Goal: Task Accomplishment & Management: Use online tool/utility

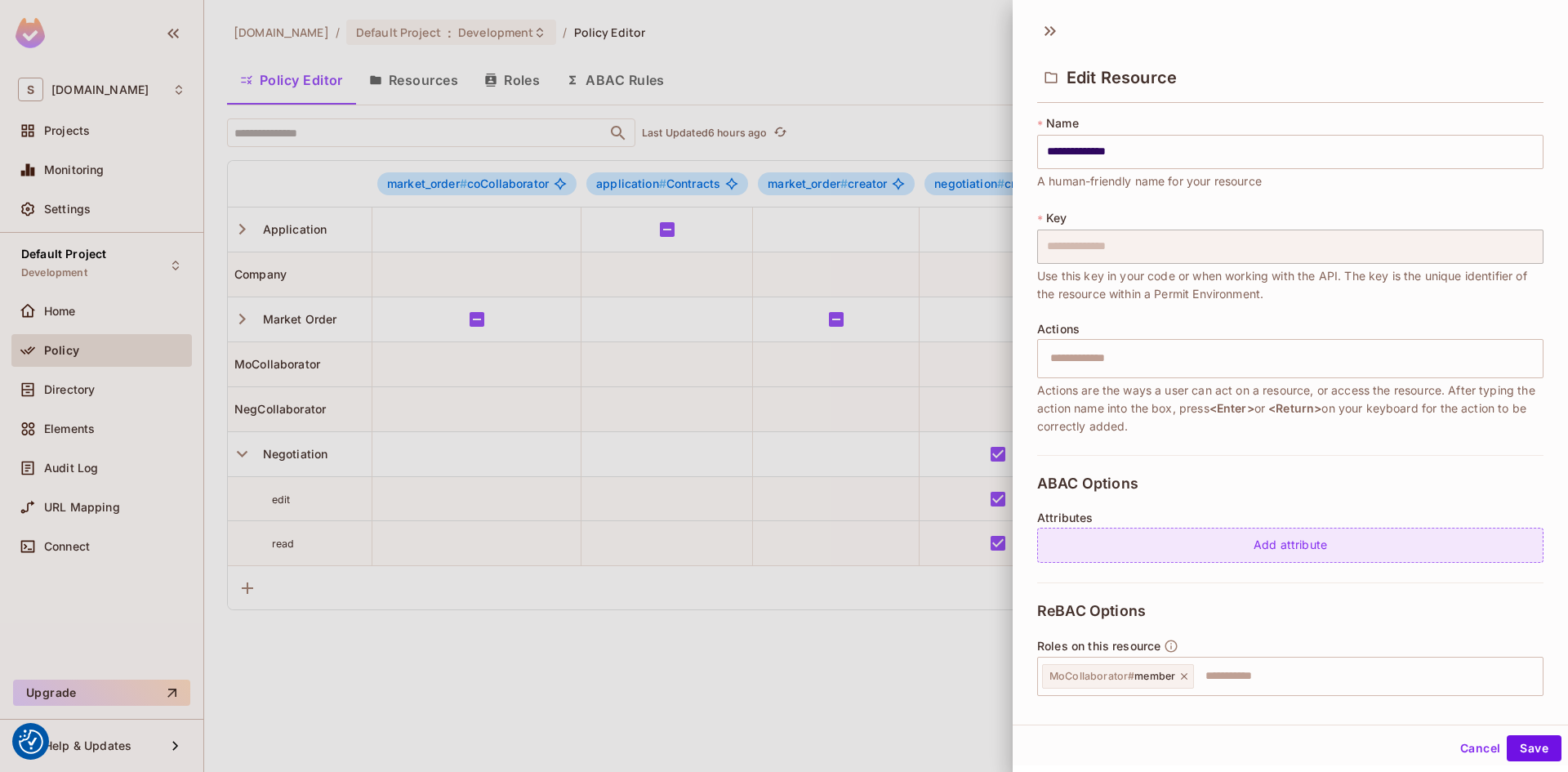
scroll to position [269, 0]
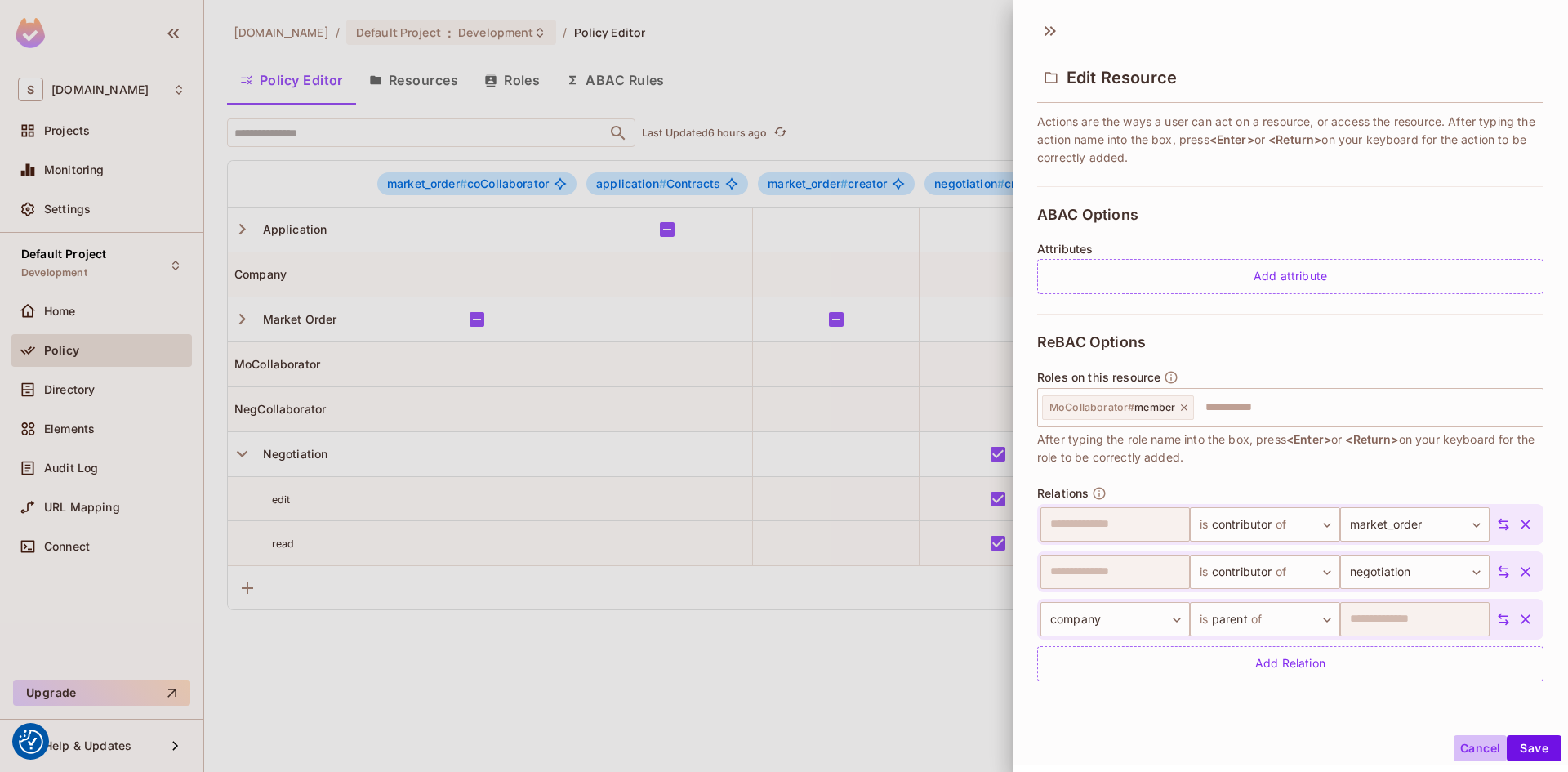
click at [1472, 751] on button "Cancel" at bounding box center [1480, 748] width 53 height 26
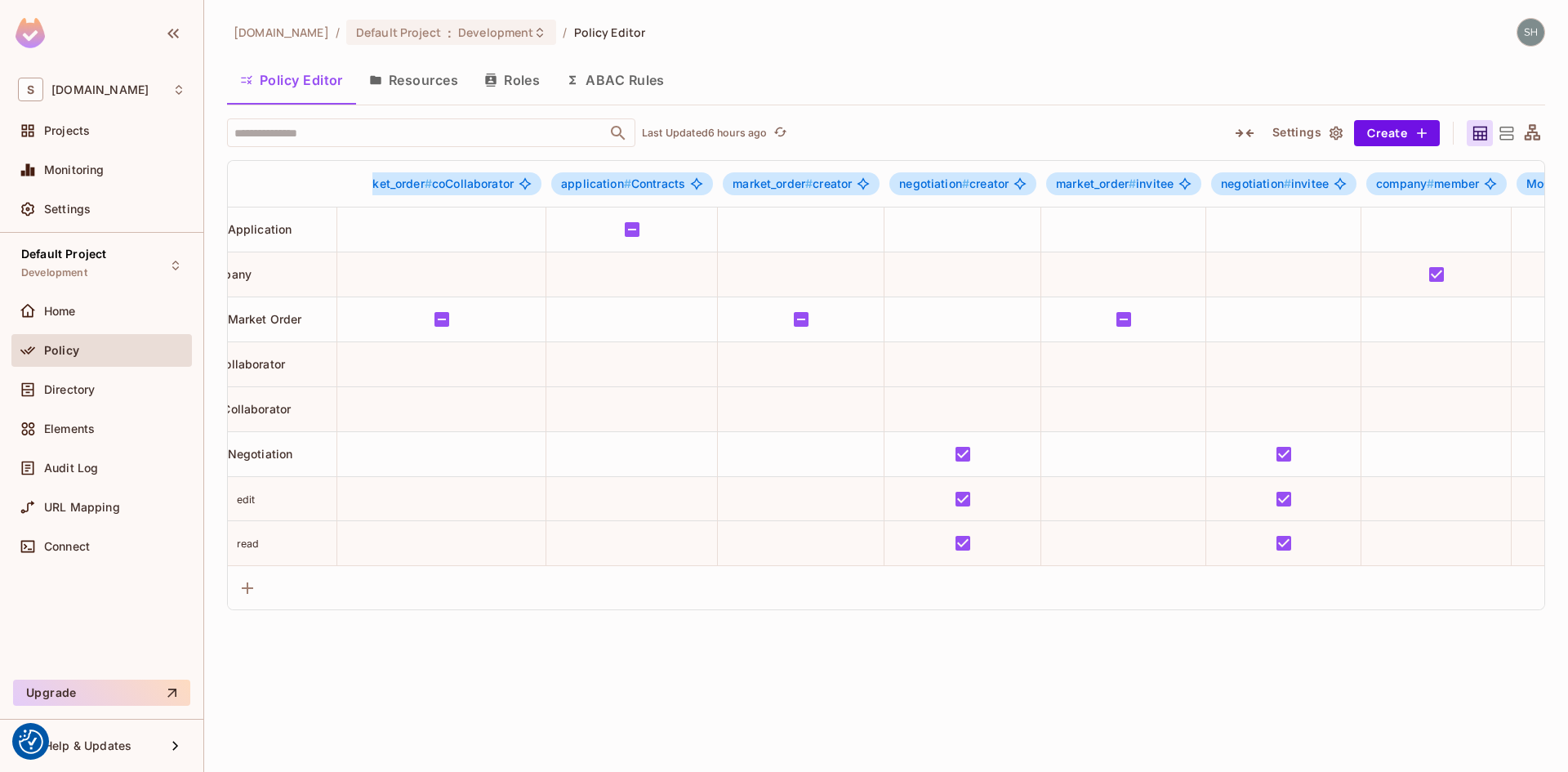
scroll to position [0, 0]
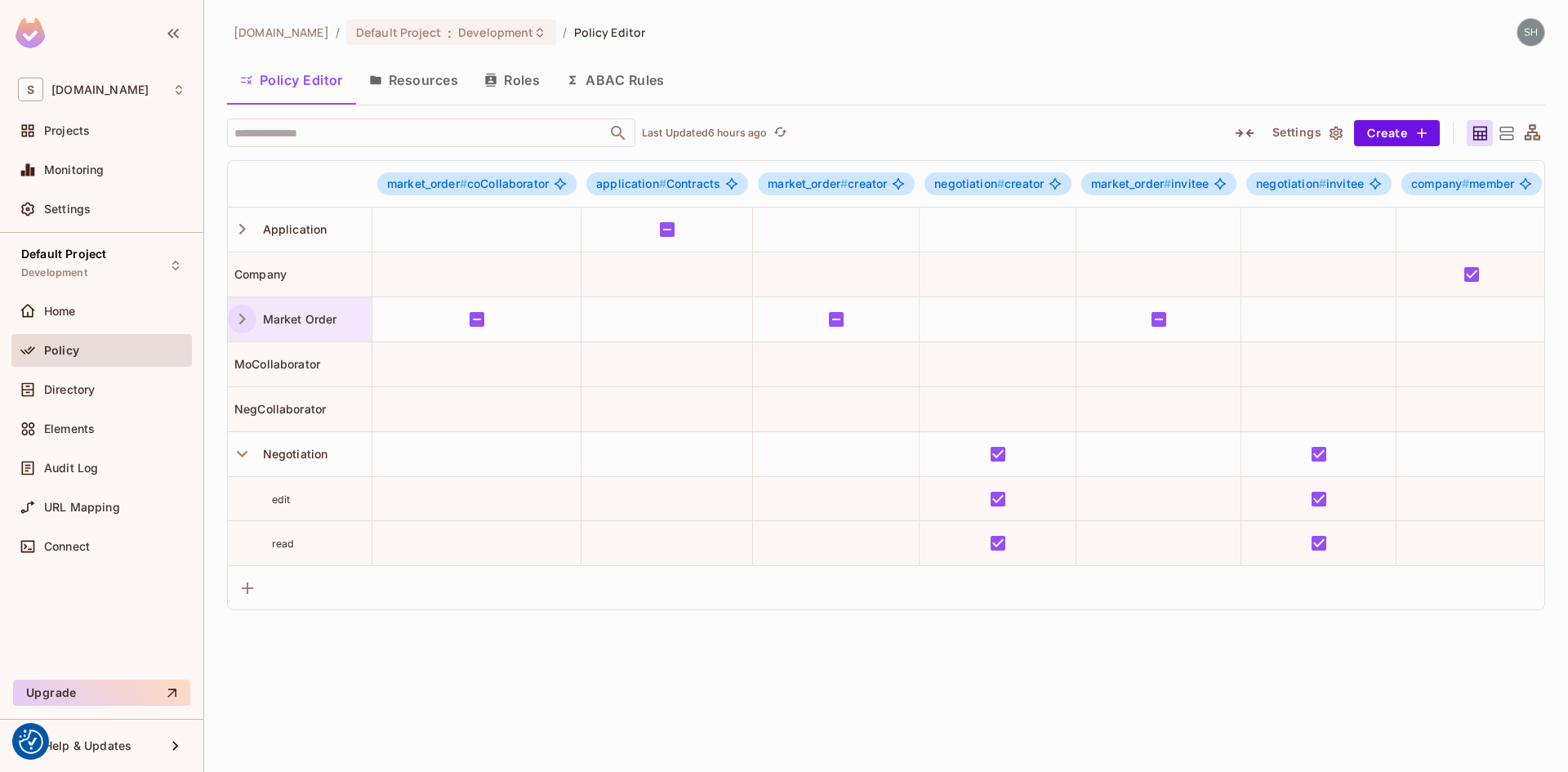
click at [244, 320] on icon "button" at bounding box center [242, 318] width 22 height 22
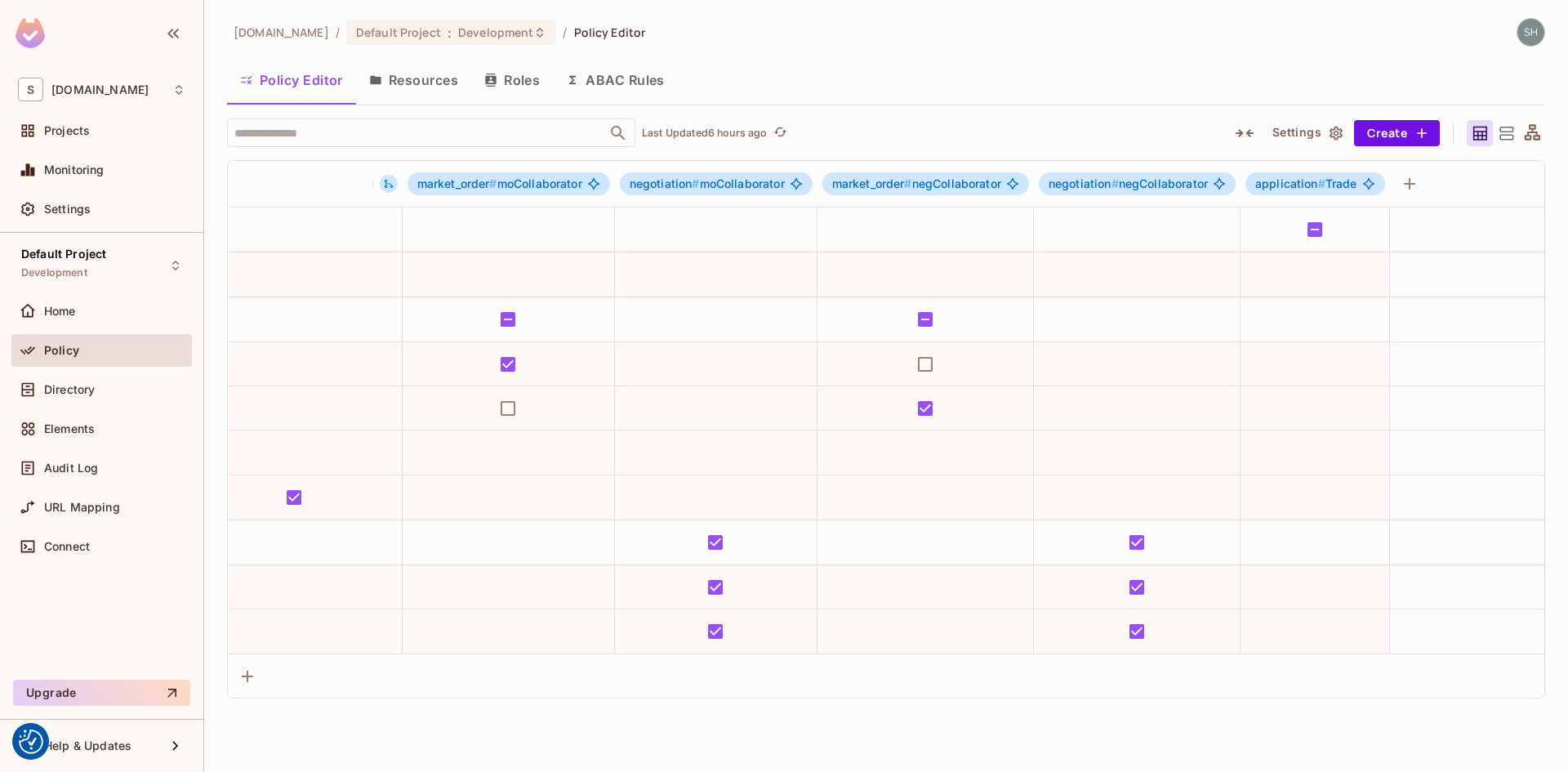
scroll to position [0, 1576]
click at [602, 78] on button "ABAC Rules" at bounding box center [616, 80] width 125 height 41
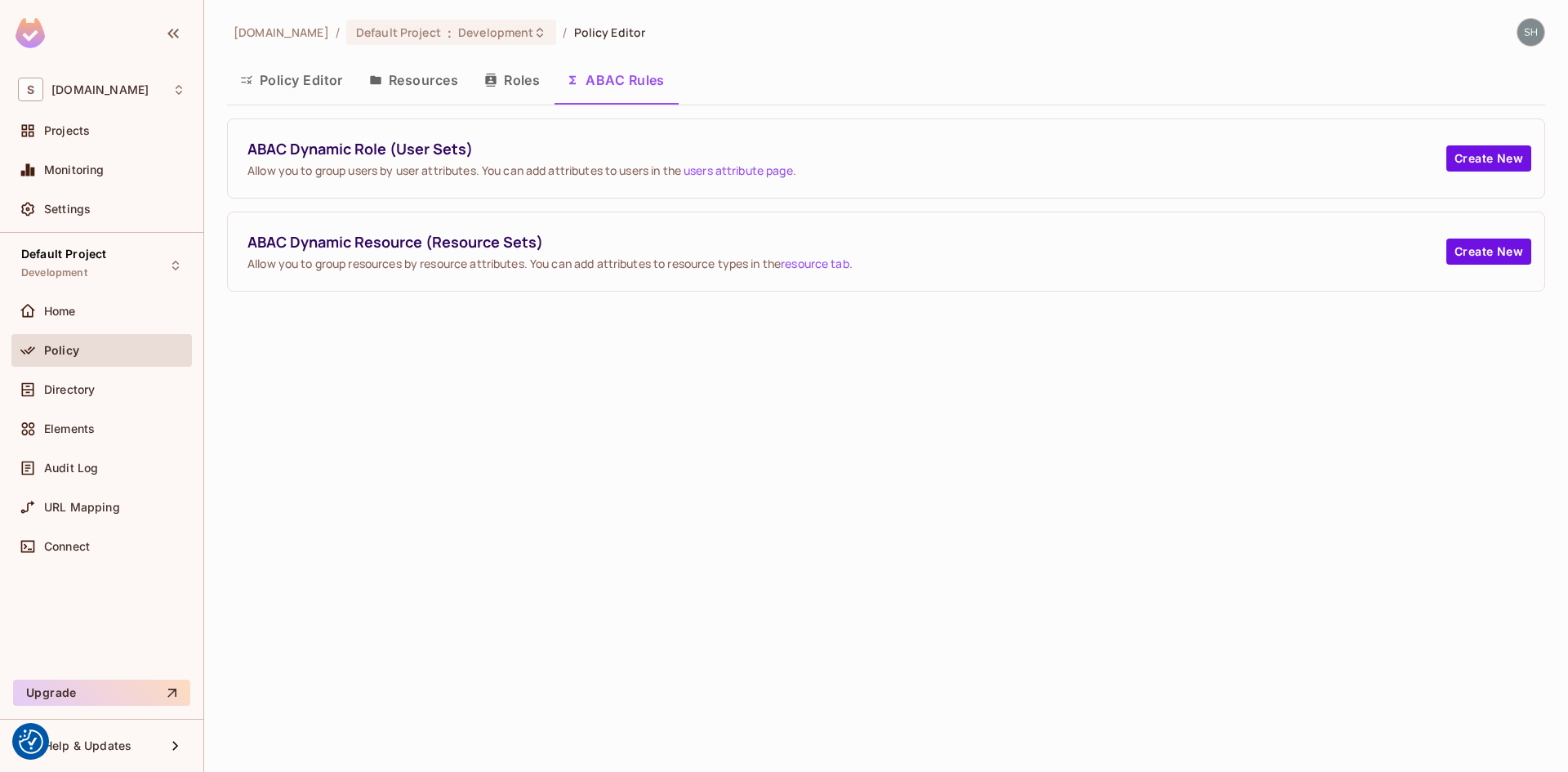
click at [409, 82] on button "Resources" at bounding box center [414, 80] width 115 height 41
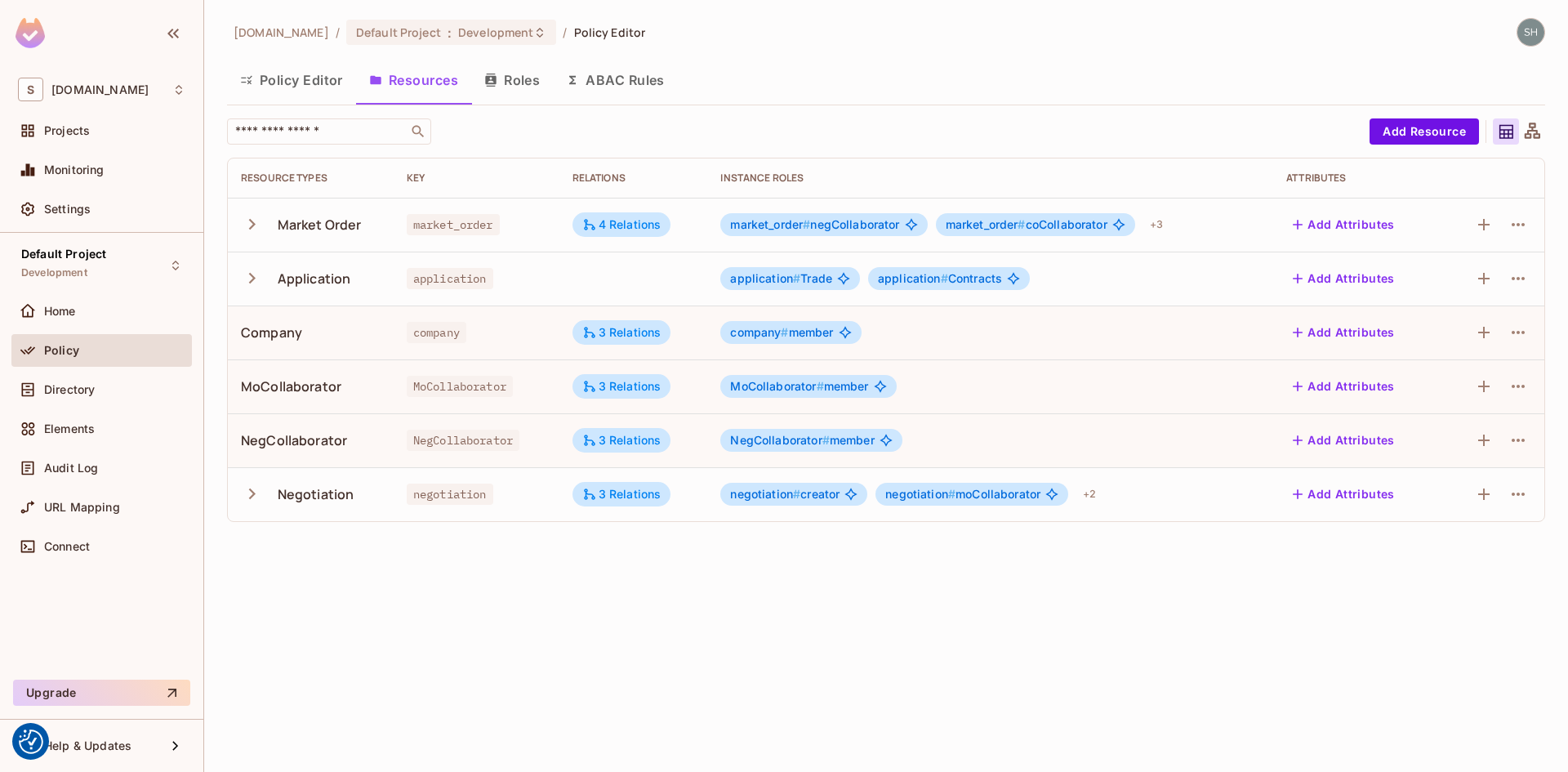
click at [295, 78] on button "Policy Editor" at bounding box center [291, 80] width 129 height 41
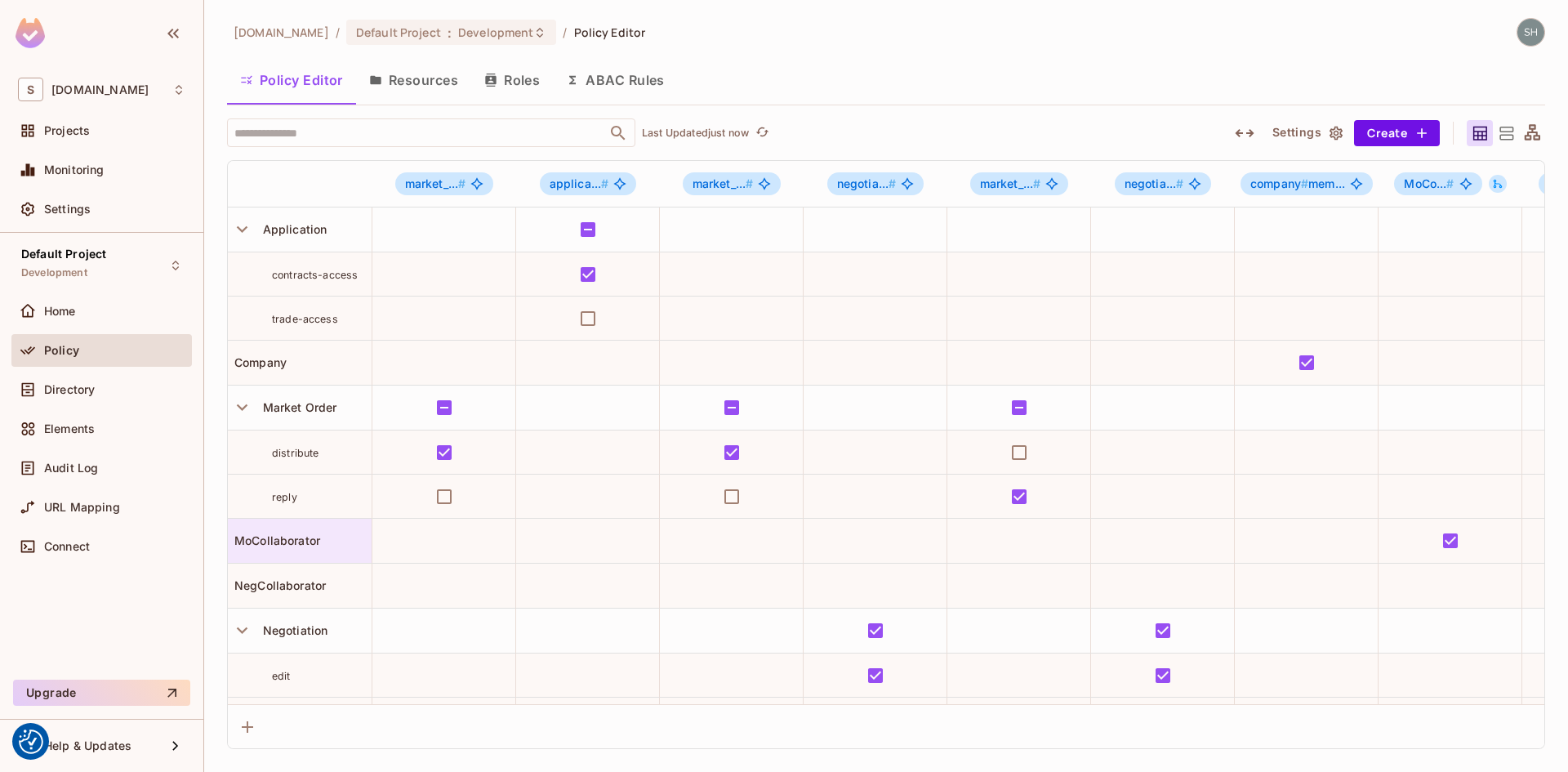
click at [282, 541] on span "MoCollaborator" at bounding box center [274, 540] width 92 height 14
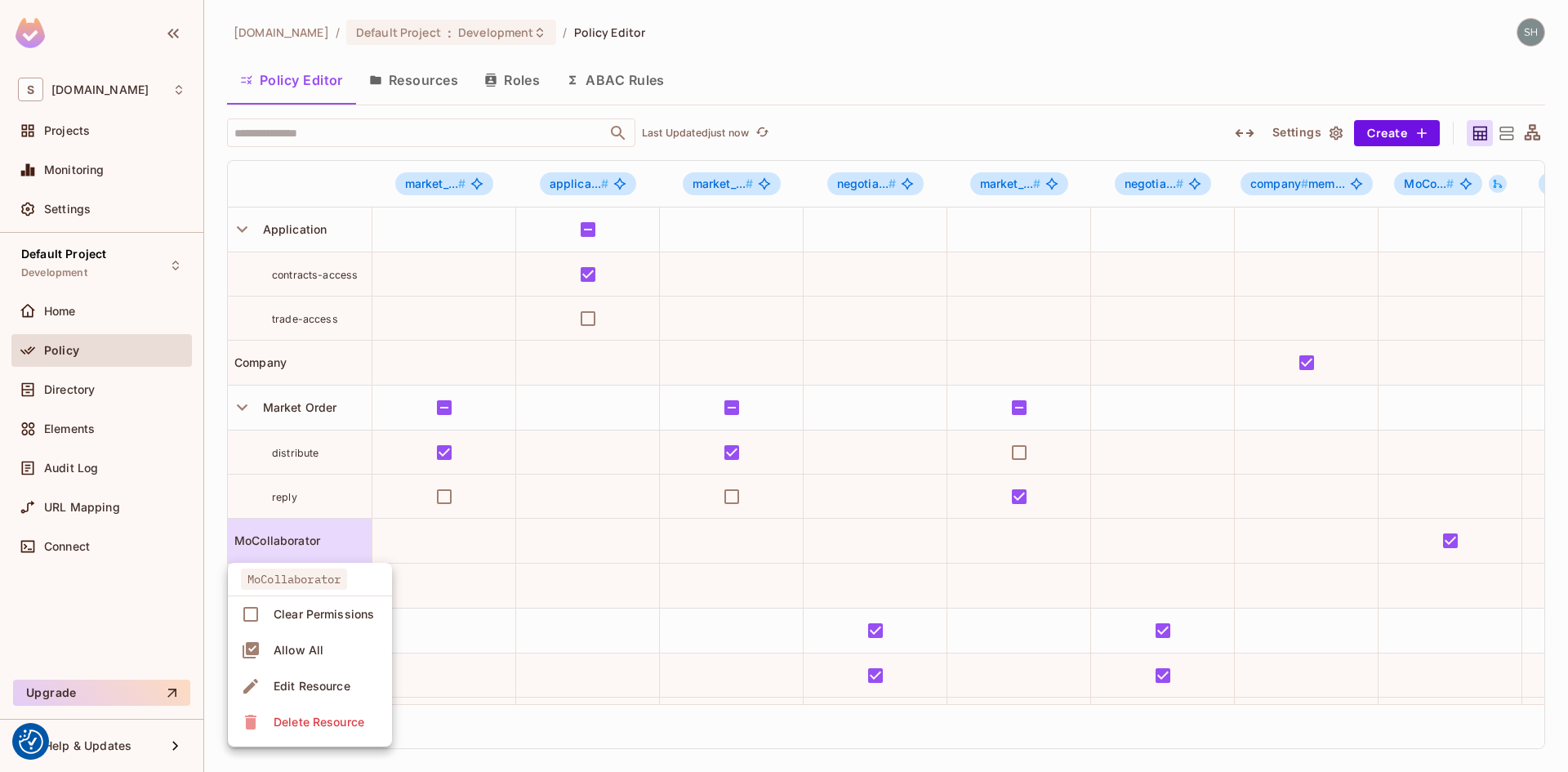
click at [304, 684] on div "Edit Resource" at bounding box center [312, 686] width 77 height 16
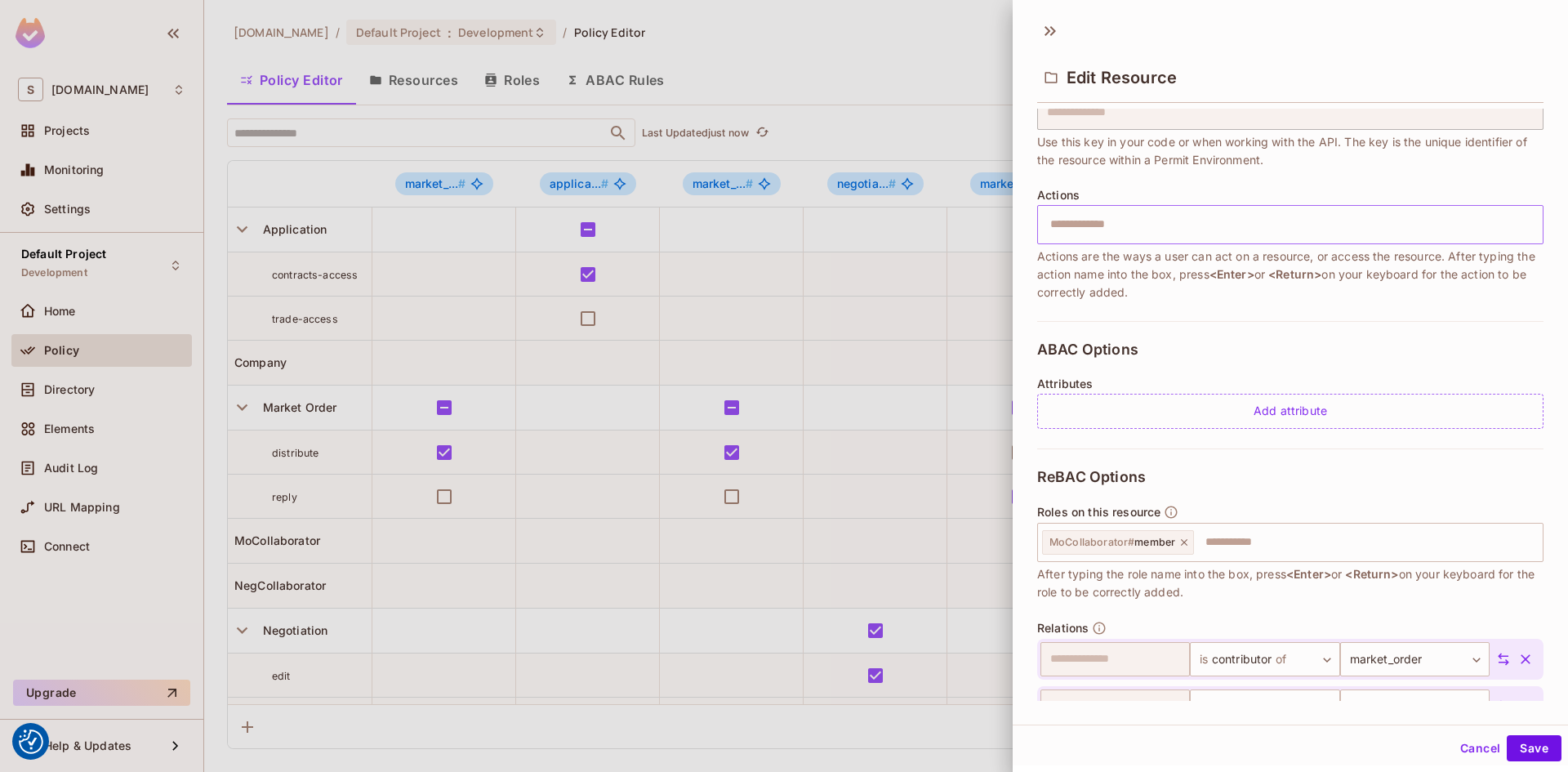
scroll to position [163, 0]
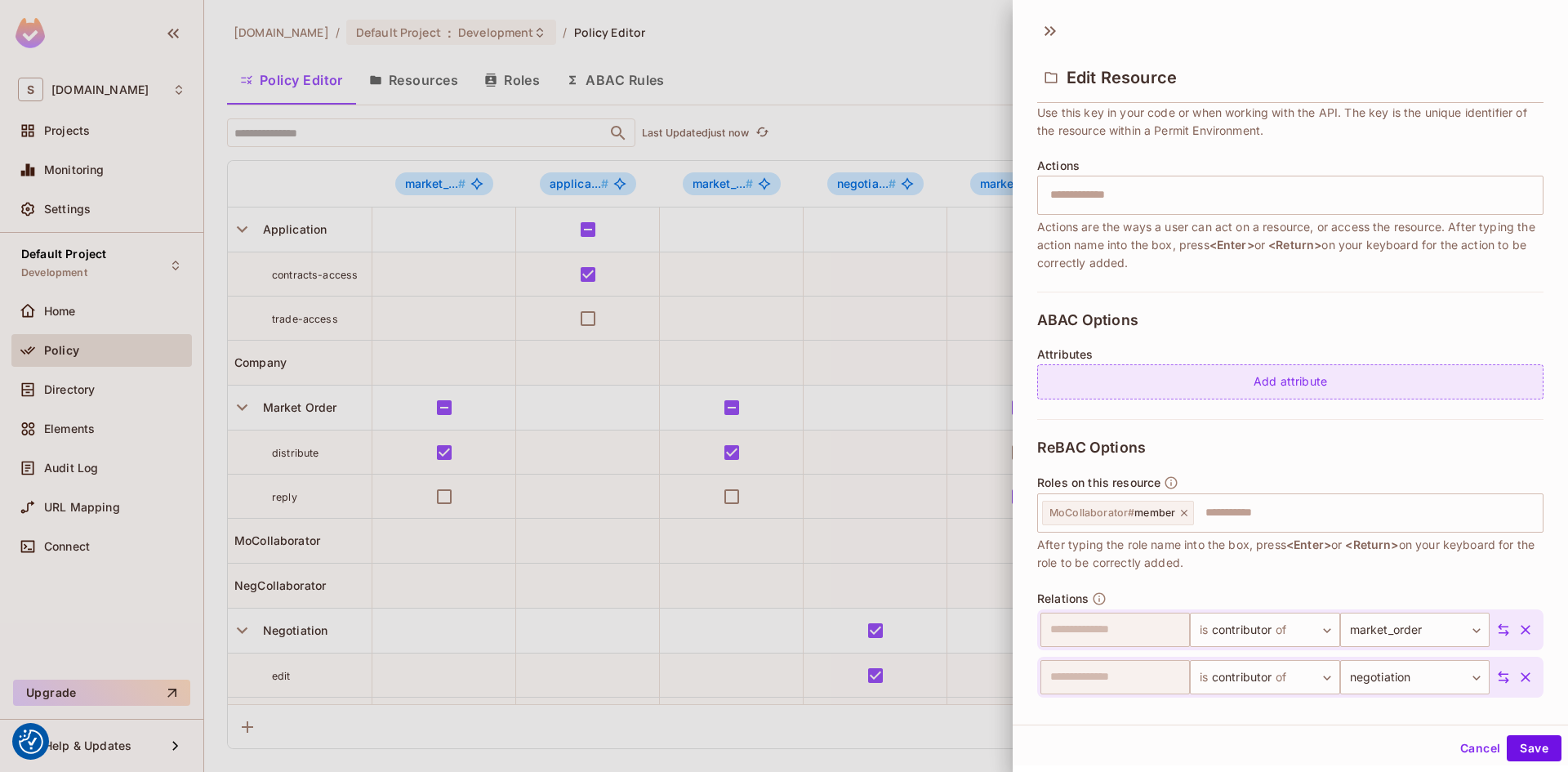
click at [1113, 380] on div "Add attribute" at bounding box center [1290, 382] width 506 height 35
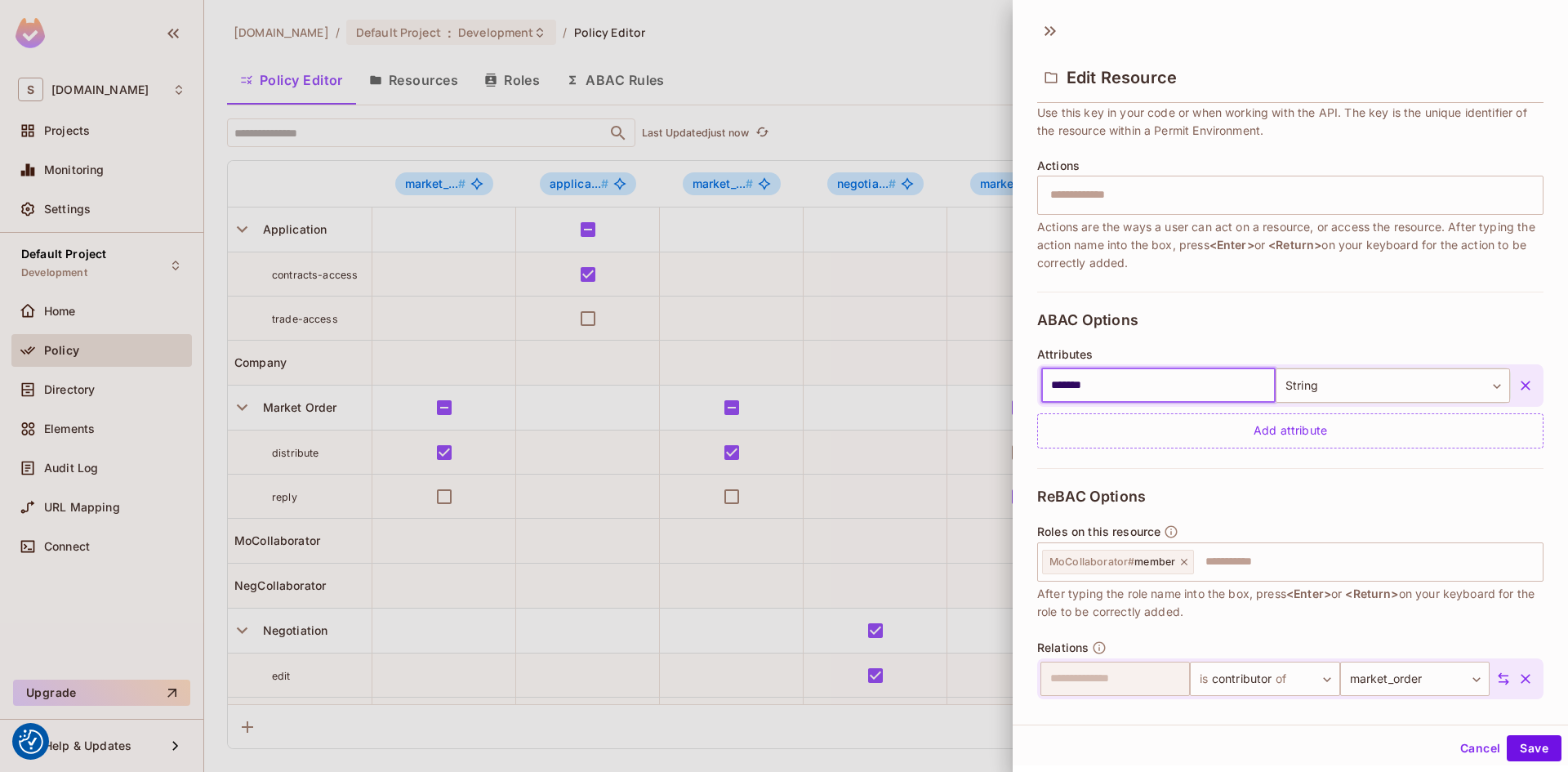
type input "*******"
click at [1506, 735] on button "Save" at bounding box center [1533, 748] width 54 height 26
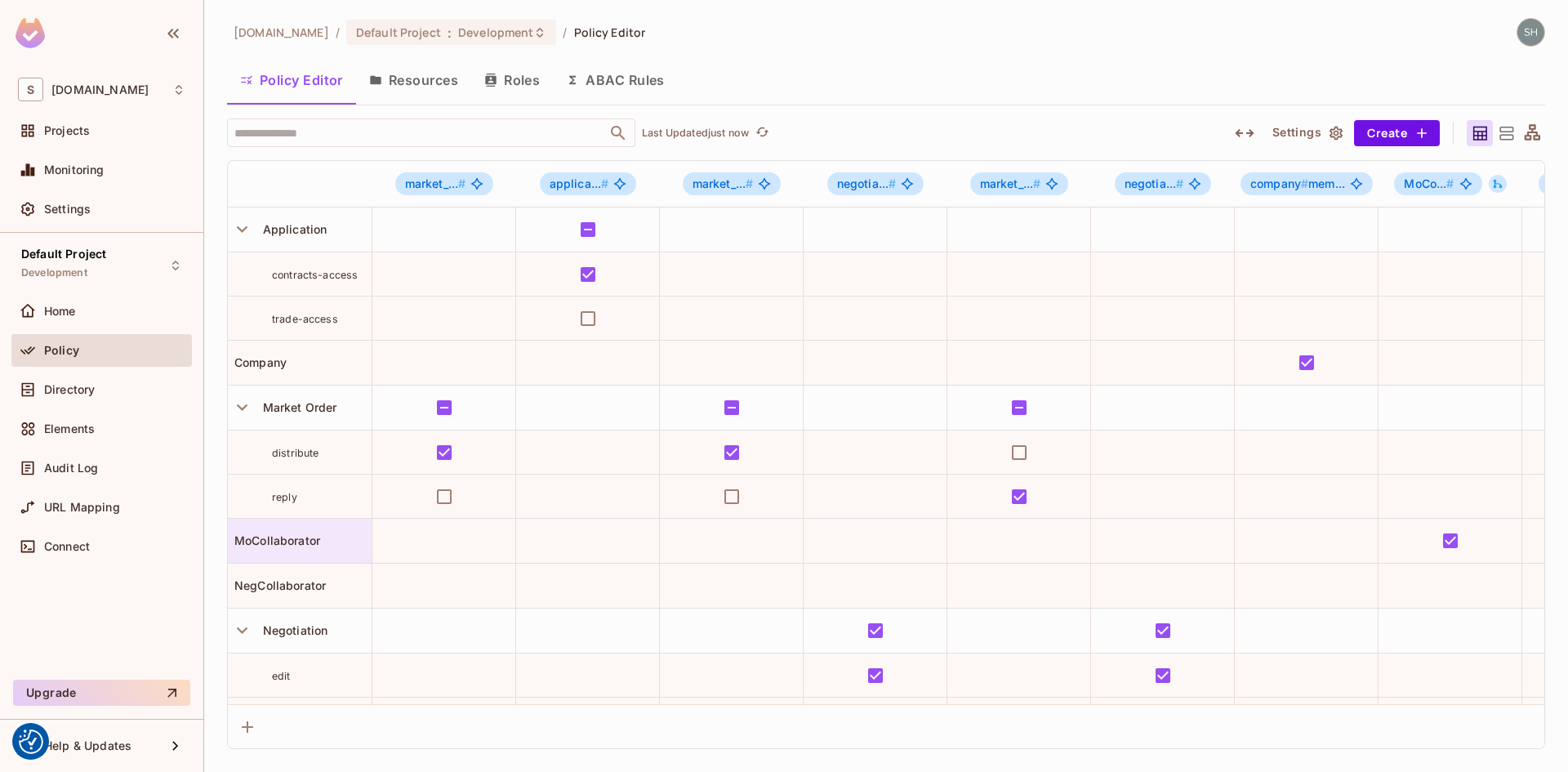
click at [278, 539] on span "MoCollaborator" at bounding box center [274, 540] width 92 height 14
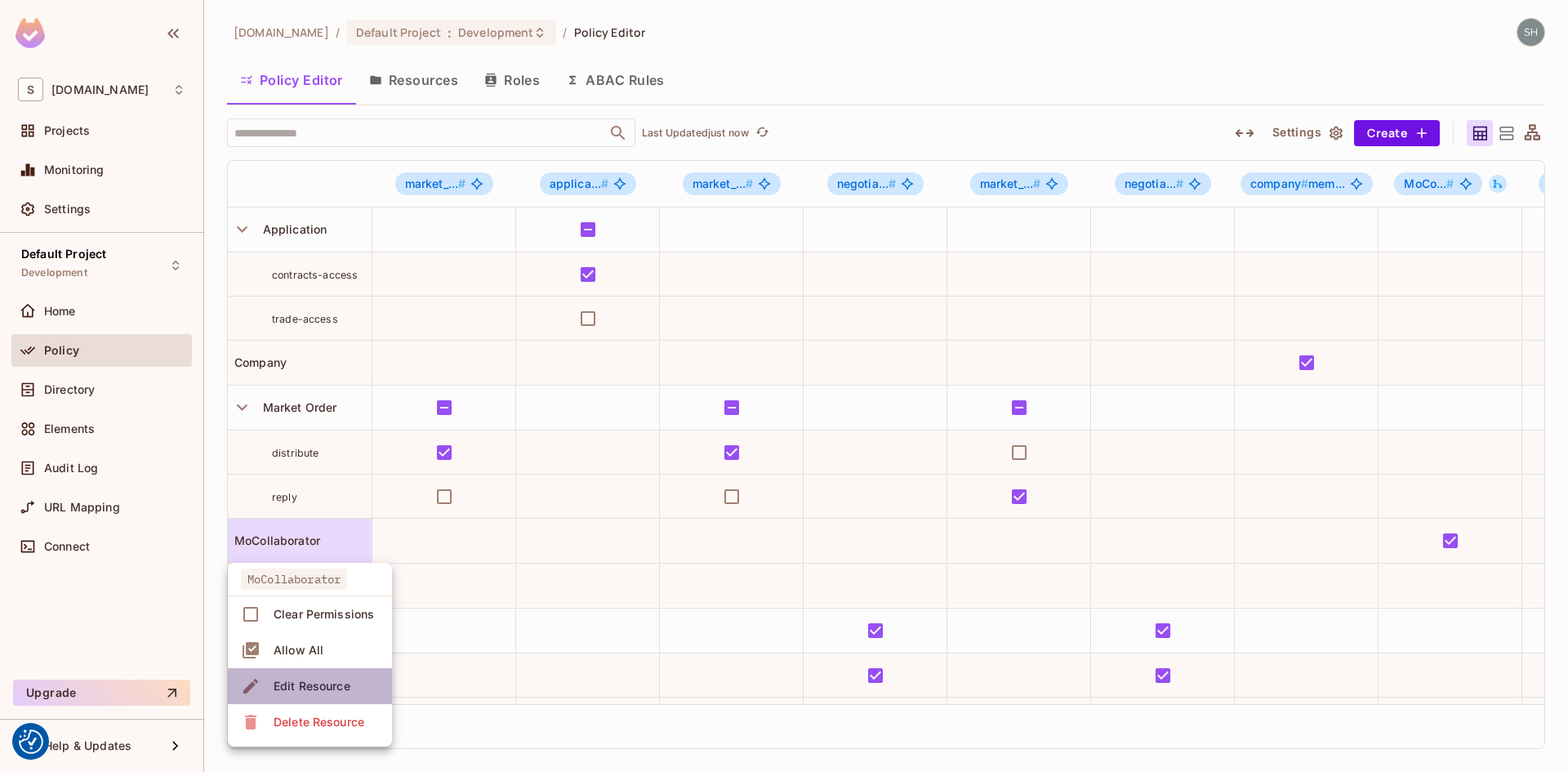
click at [302, 678] on div "Edit Resource" at bounding box center [312, 686] width 77 height 16
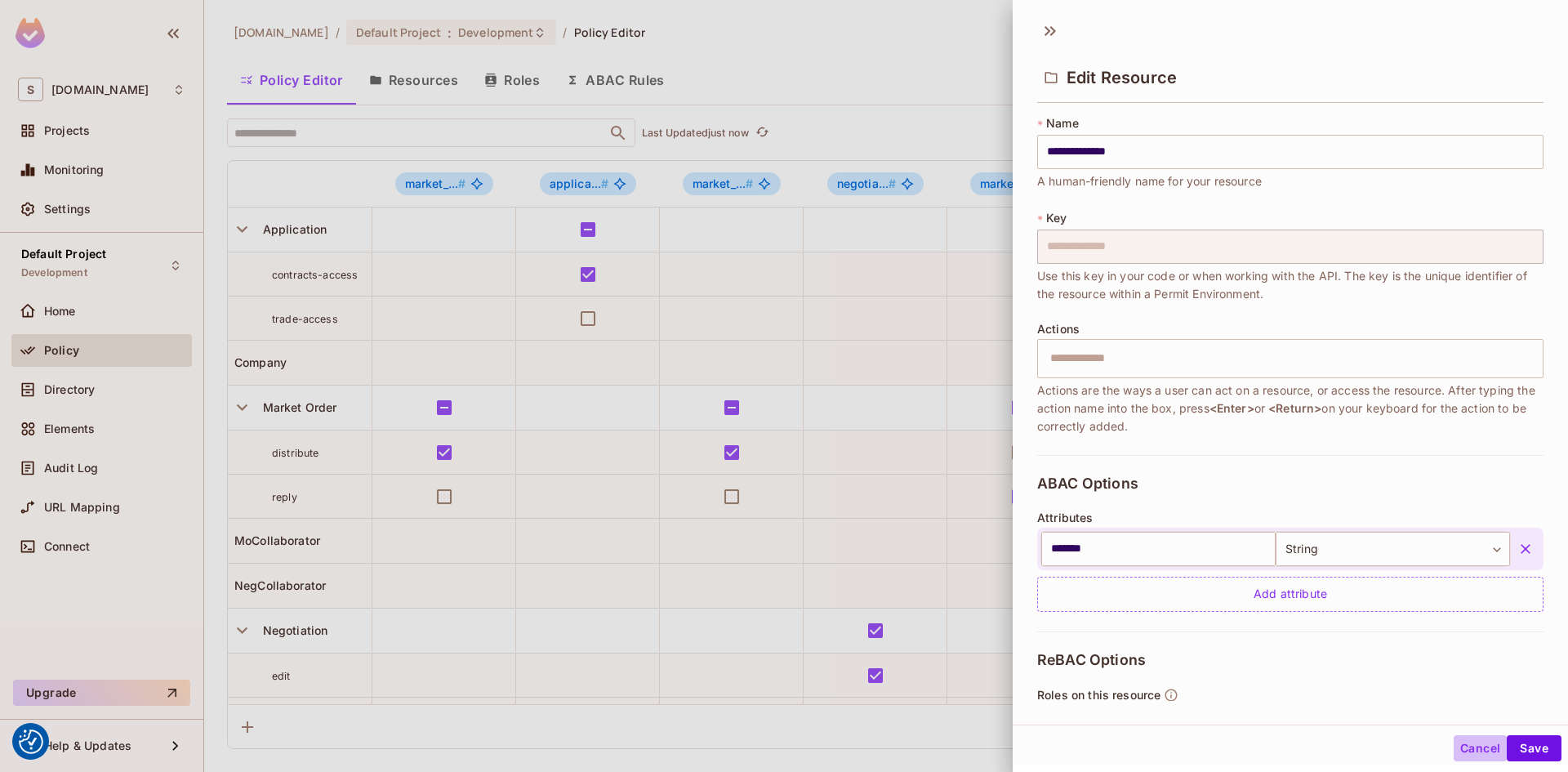
click at [1485, 752] on button "Cancel" at bounding box center [1480, 748] width 53 height 26
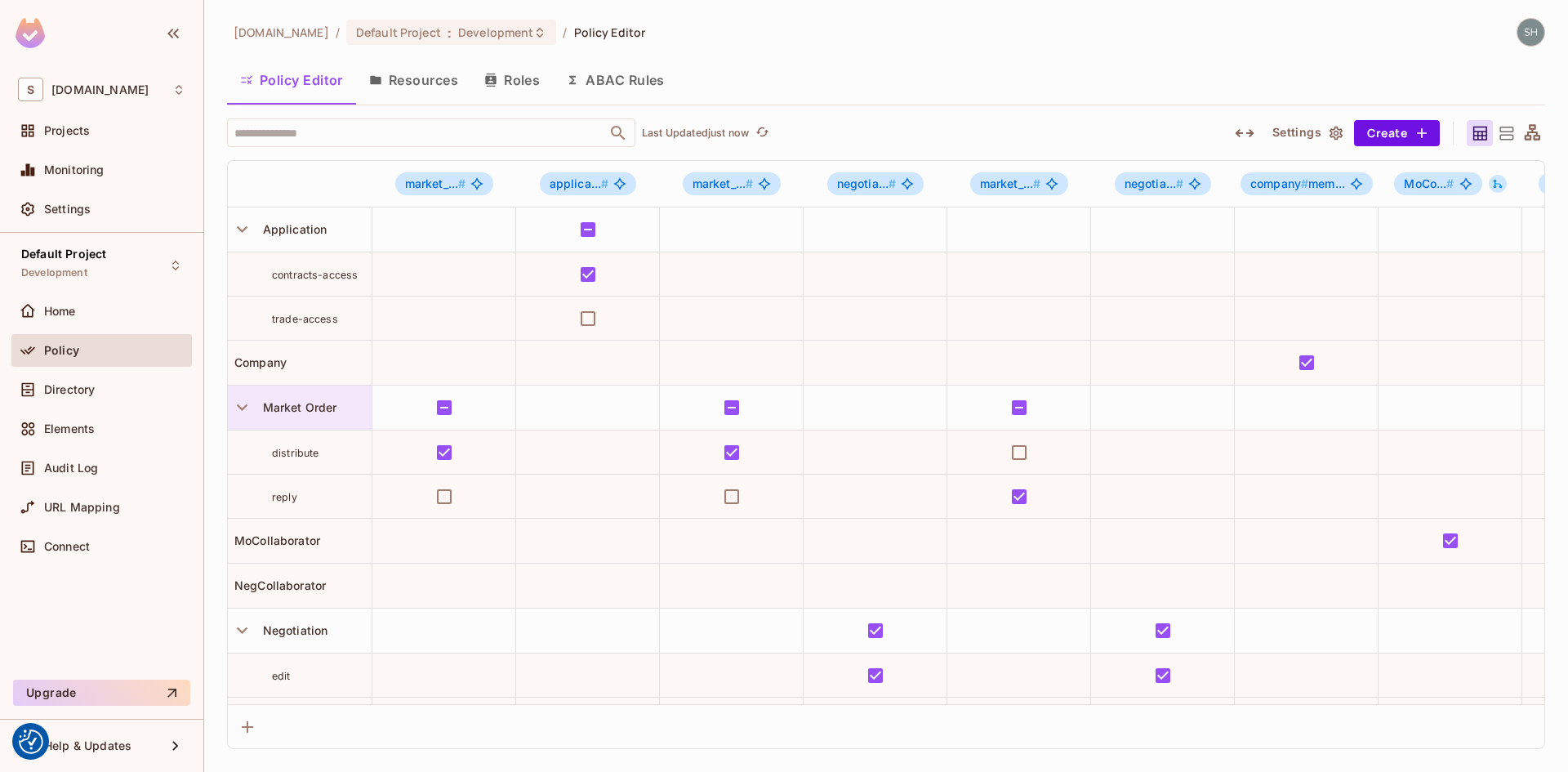
click at [299, 407] on span "Market Order" at bounding box center [297, 407] width 81 height 14
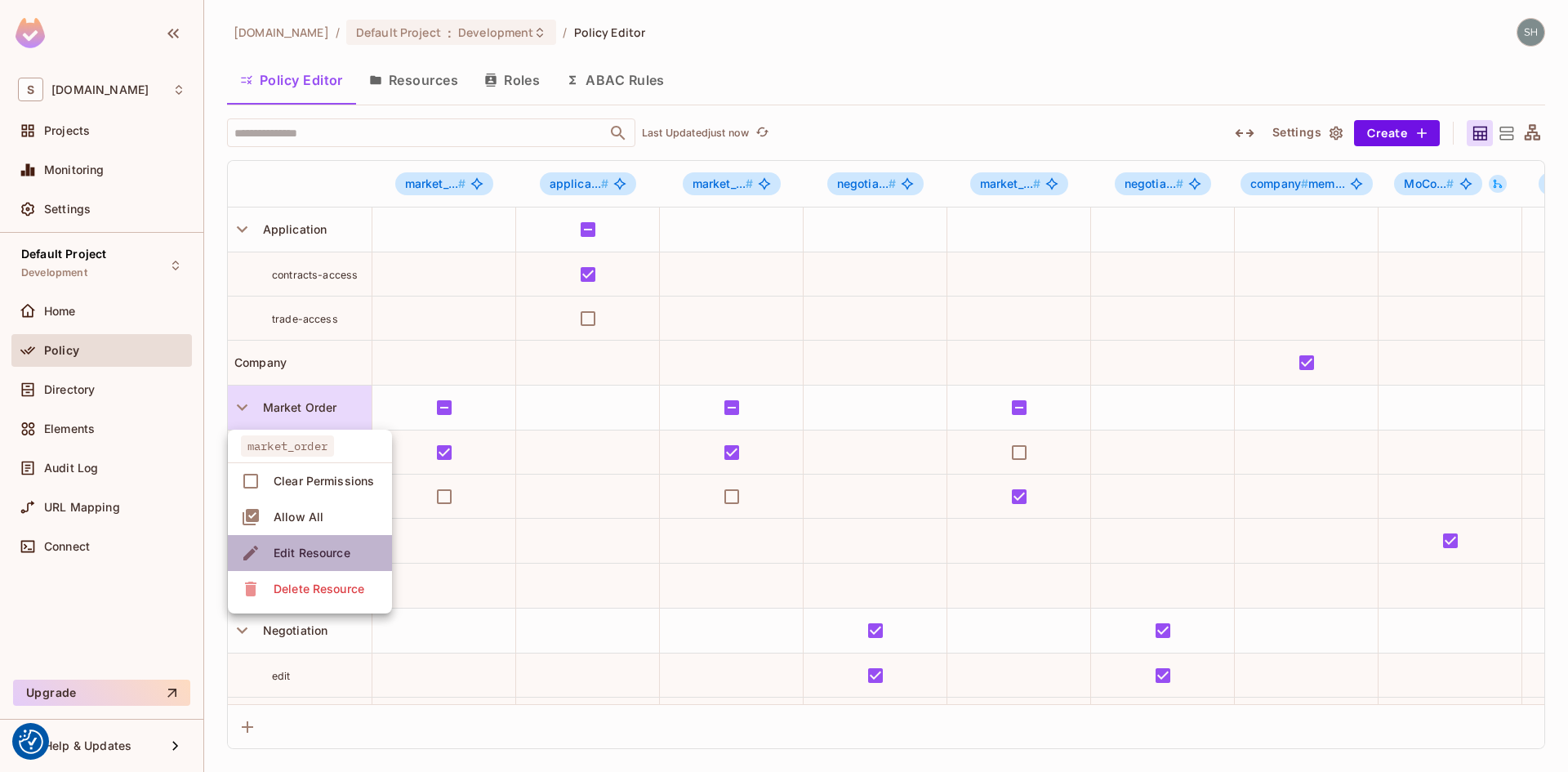
click at [320, 553] on div "Edit Resource" at bounding box center [312, 553] width 77 height 16
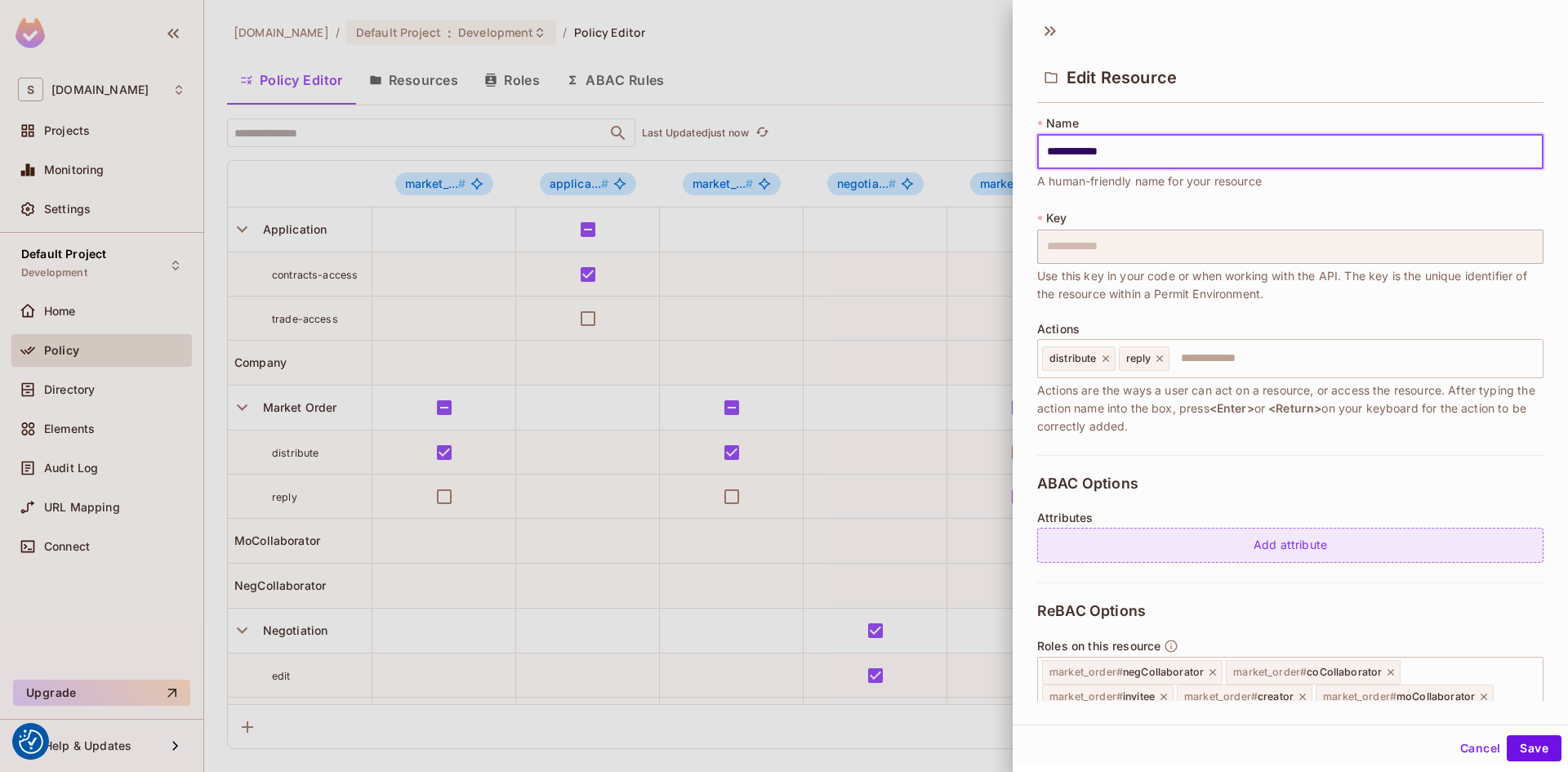
click at [1272, 546] on div "Add attribute" at bounding box center [1290, 545] width 506 height 35
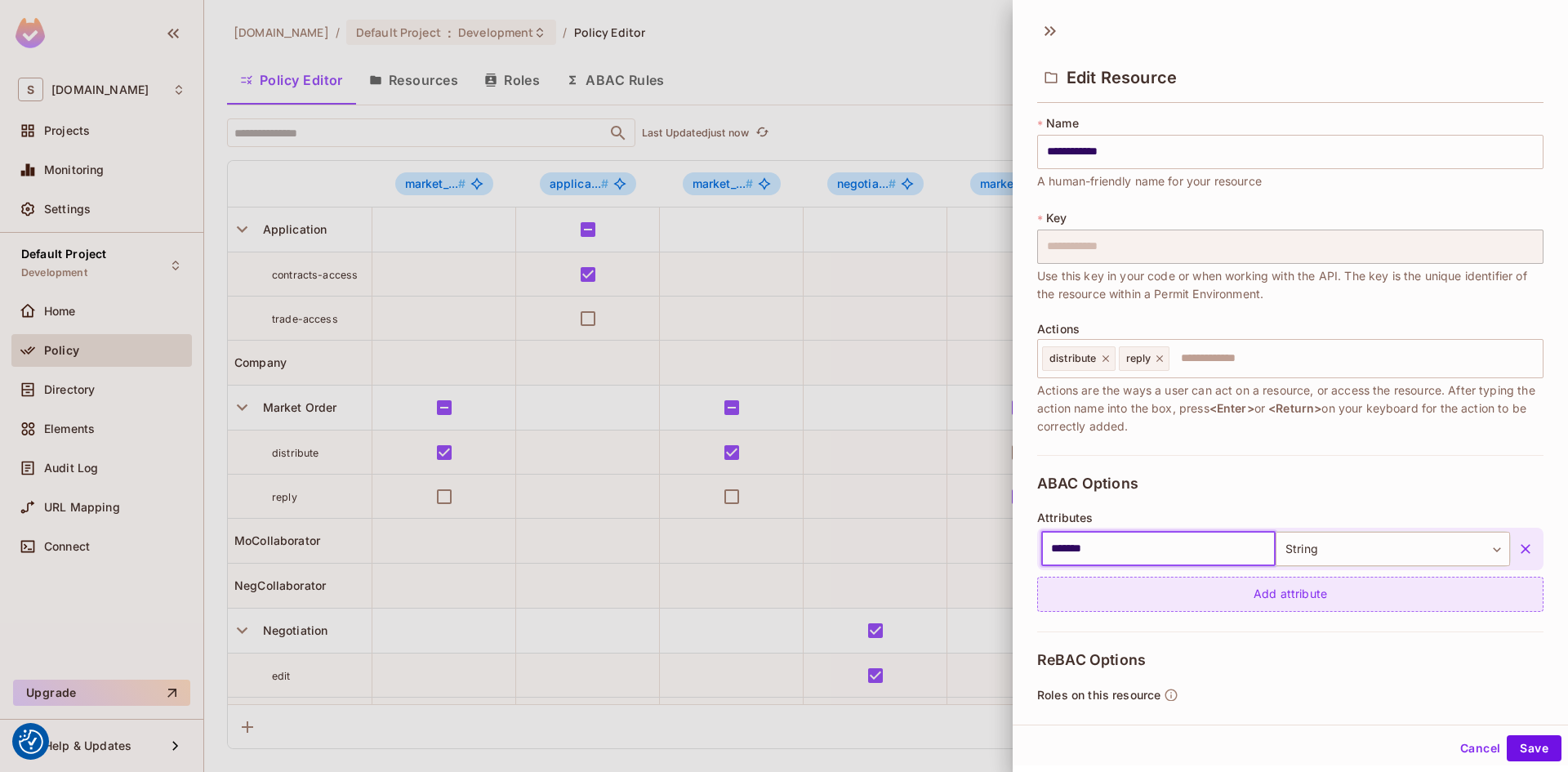
type input "*******"
click at [1506, 735] on button "Save" at bounding box center [1533, 748] width 54 height 26
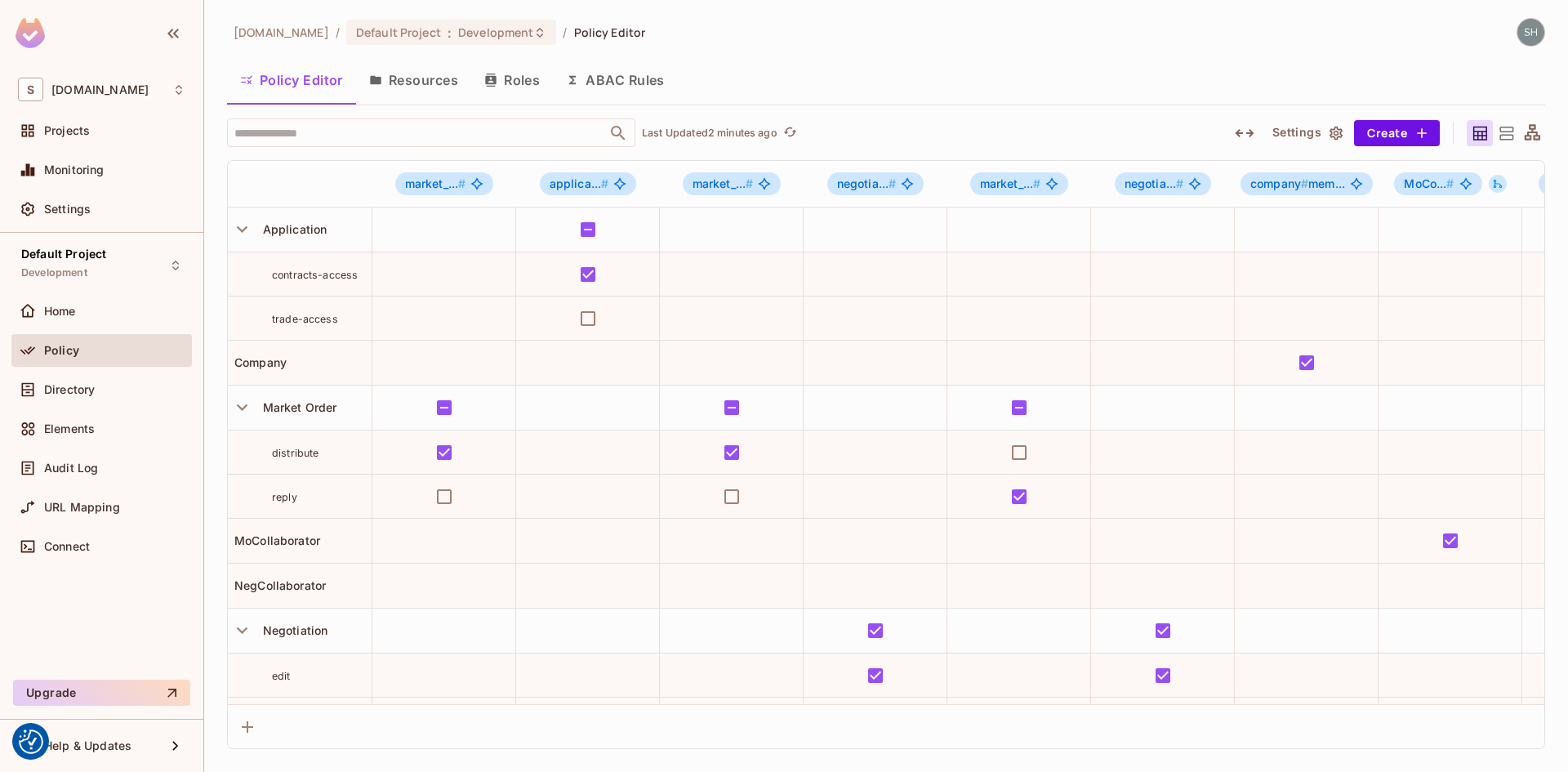
click at [630, 78] on button "ABAC Rules" at bounding box center [616, 80] width 125 height 41
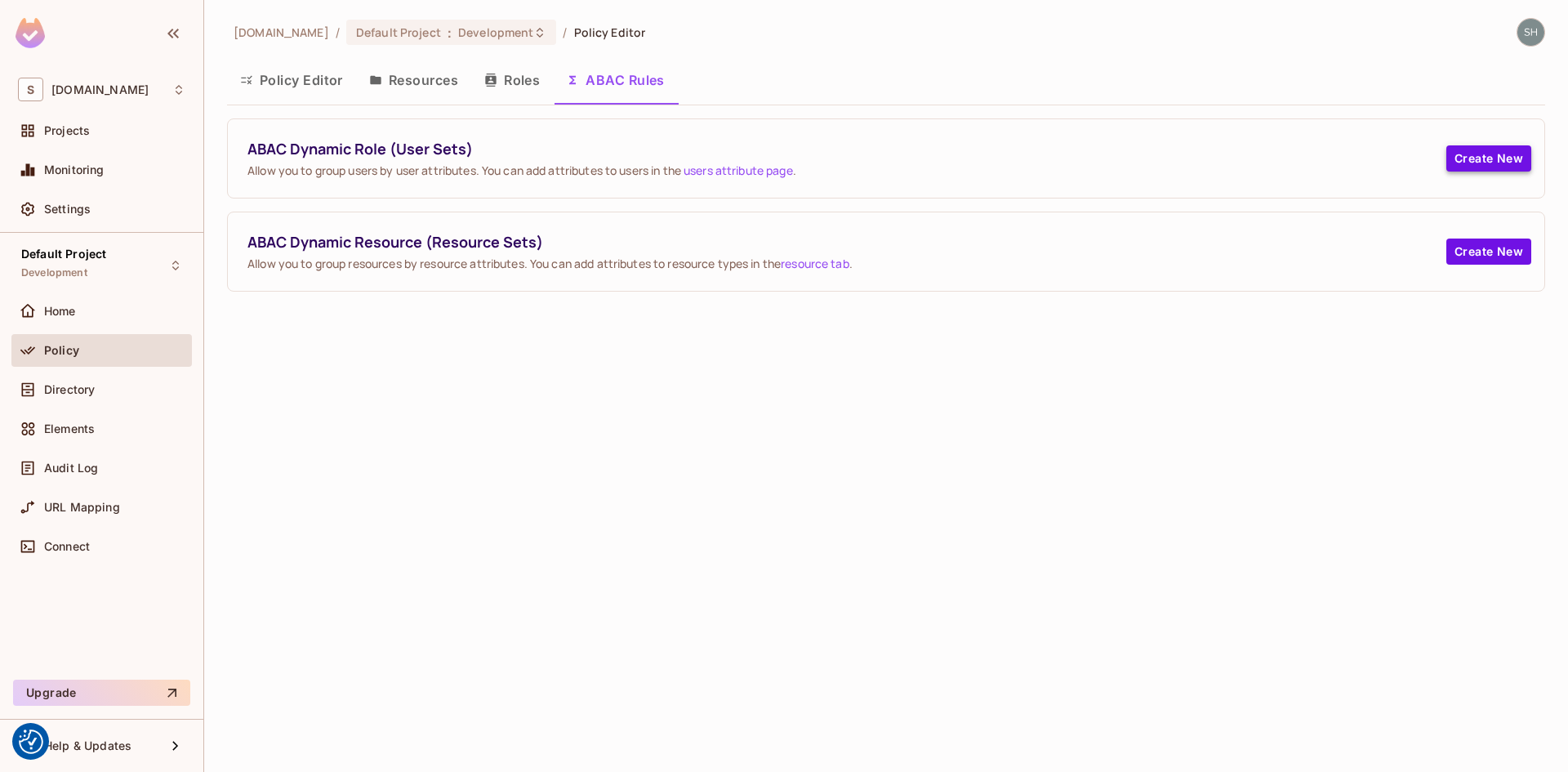
click at [1495, 156] on button "Create New" at bounding box center [1488, 158] width 85 height 26
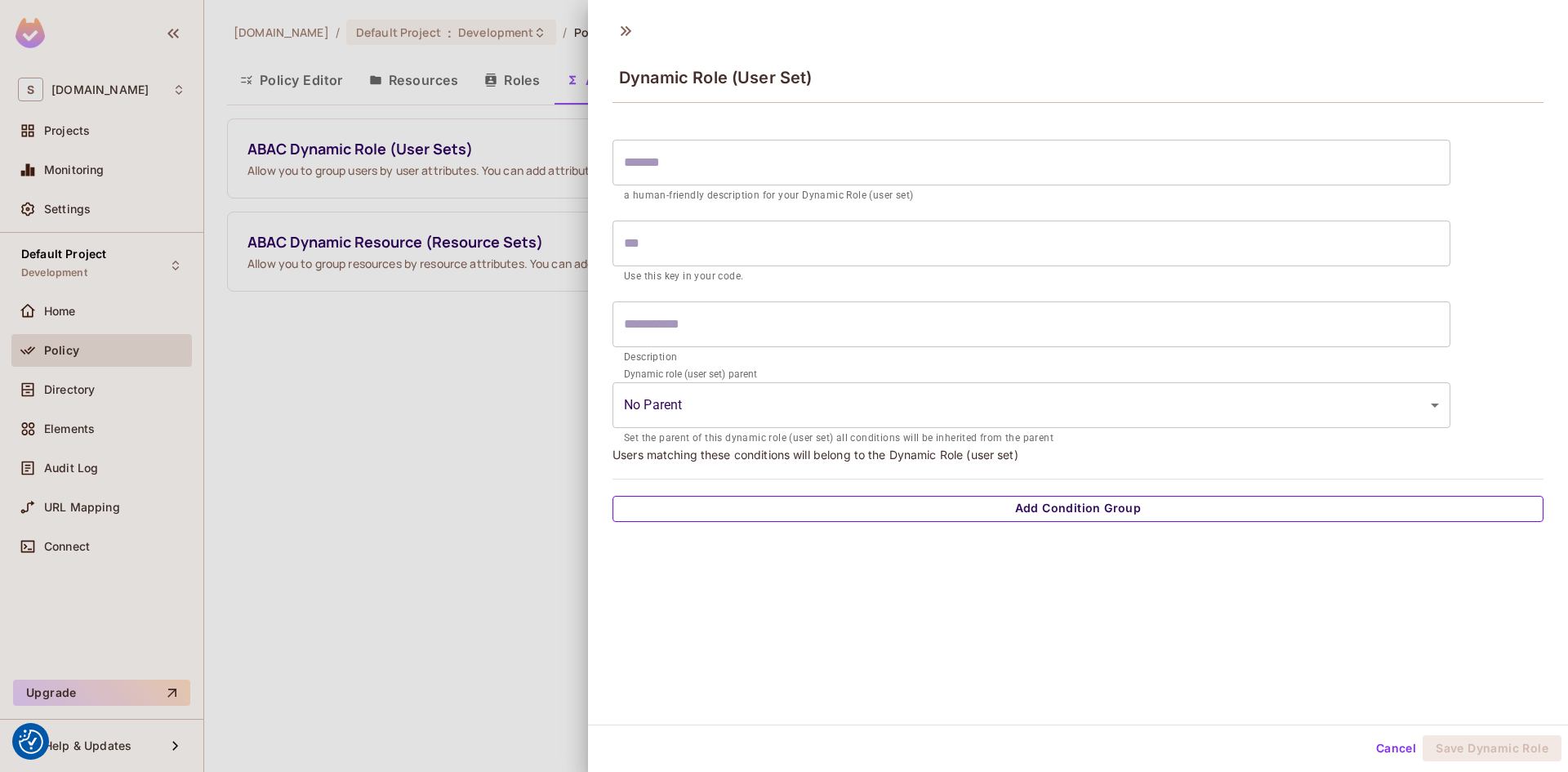
click at [1091, 515] on button "Add Condition Group" at bounding box center [1077, 509] width 931 height 26
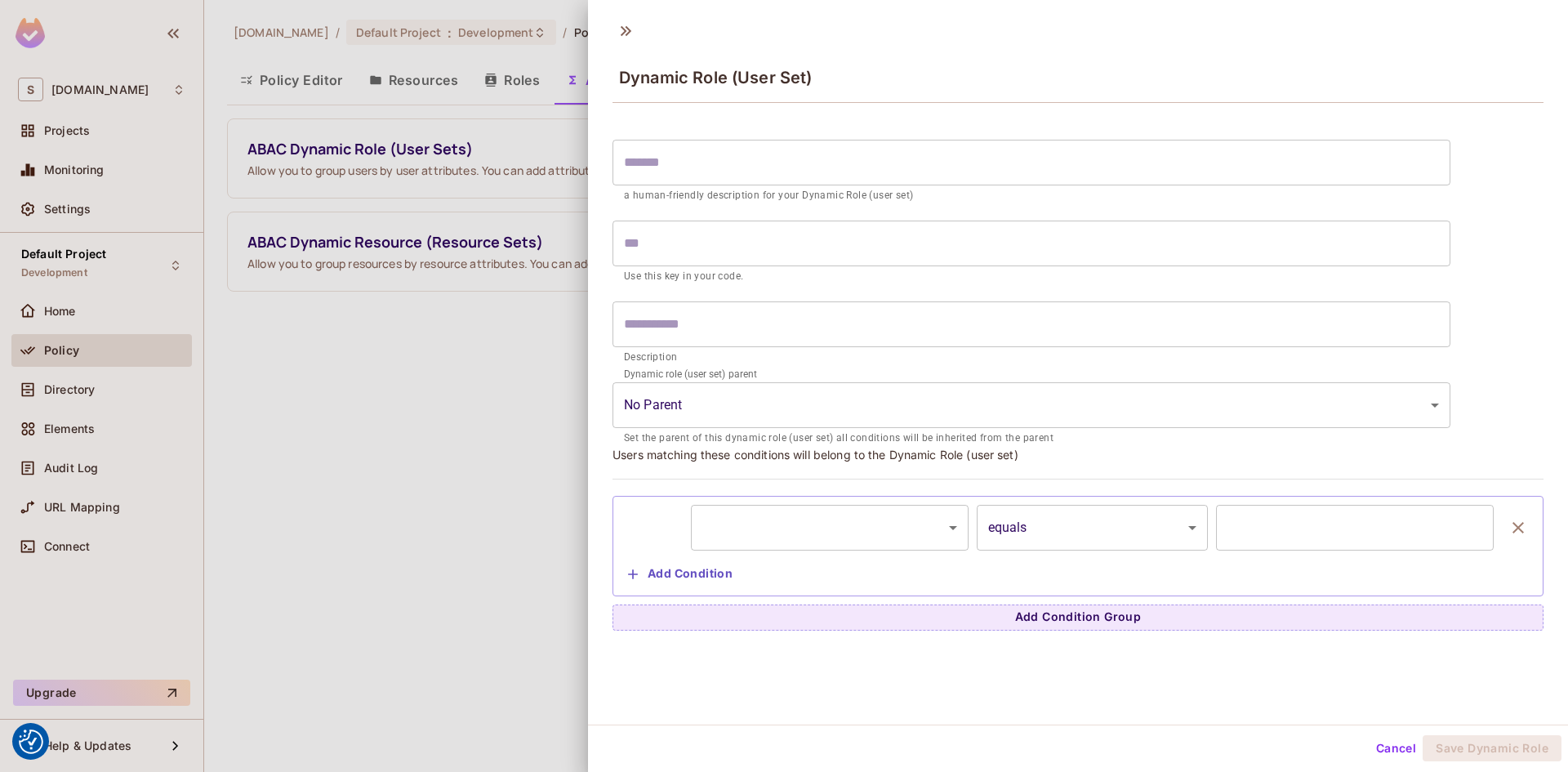
click at [947, 528] on body "We use cookies to enhance your browsing experience, serve personalized ads or c…" at bounding box center [784, 386] width 1568 height 772
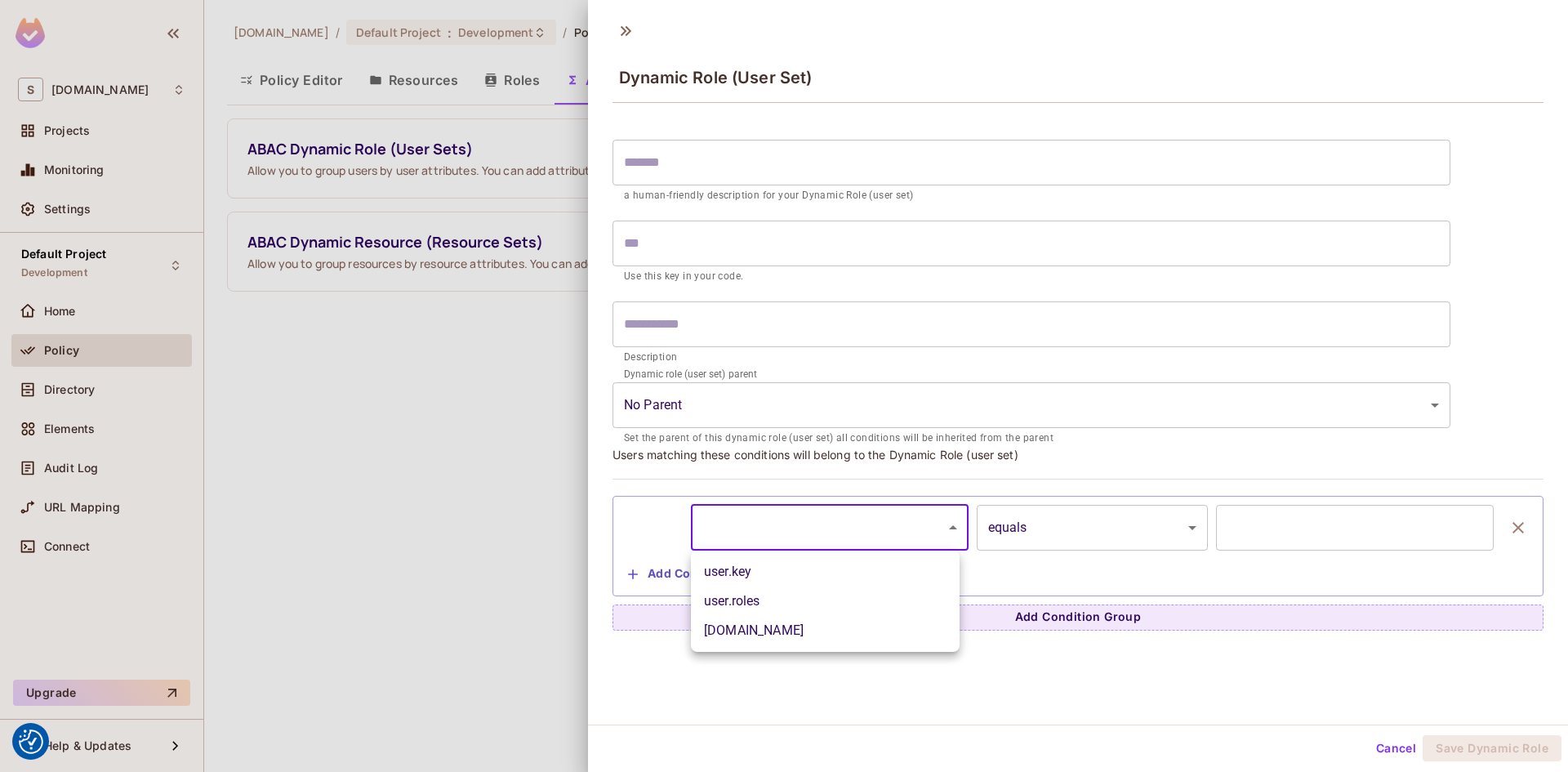
click at [1392, 750] on div at bounding box center [784, 386] width 1568 height 772
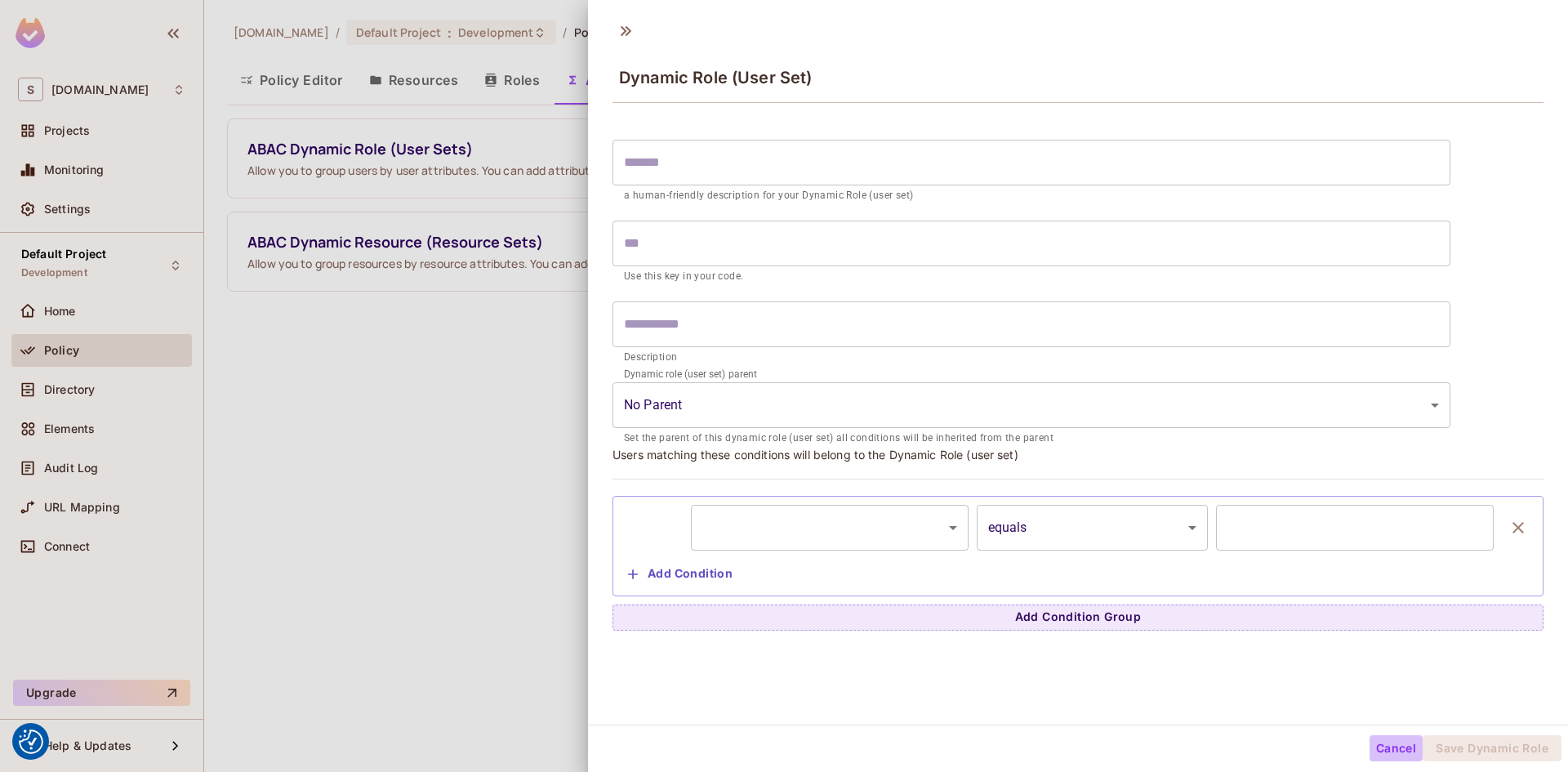
click at [1392, 750] on button "Cancel" at bounding box center [1396, 748] width 53 height 26
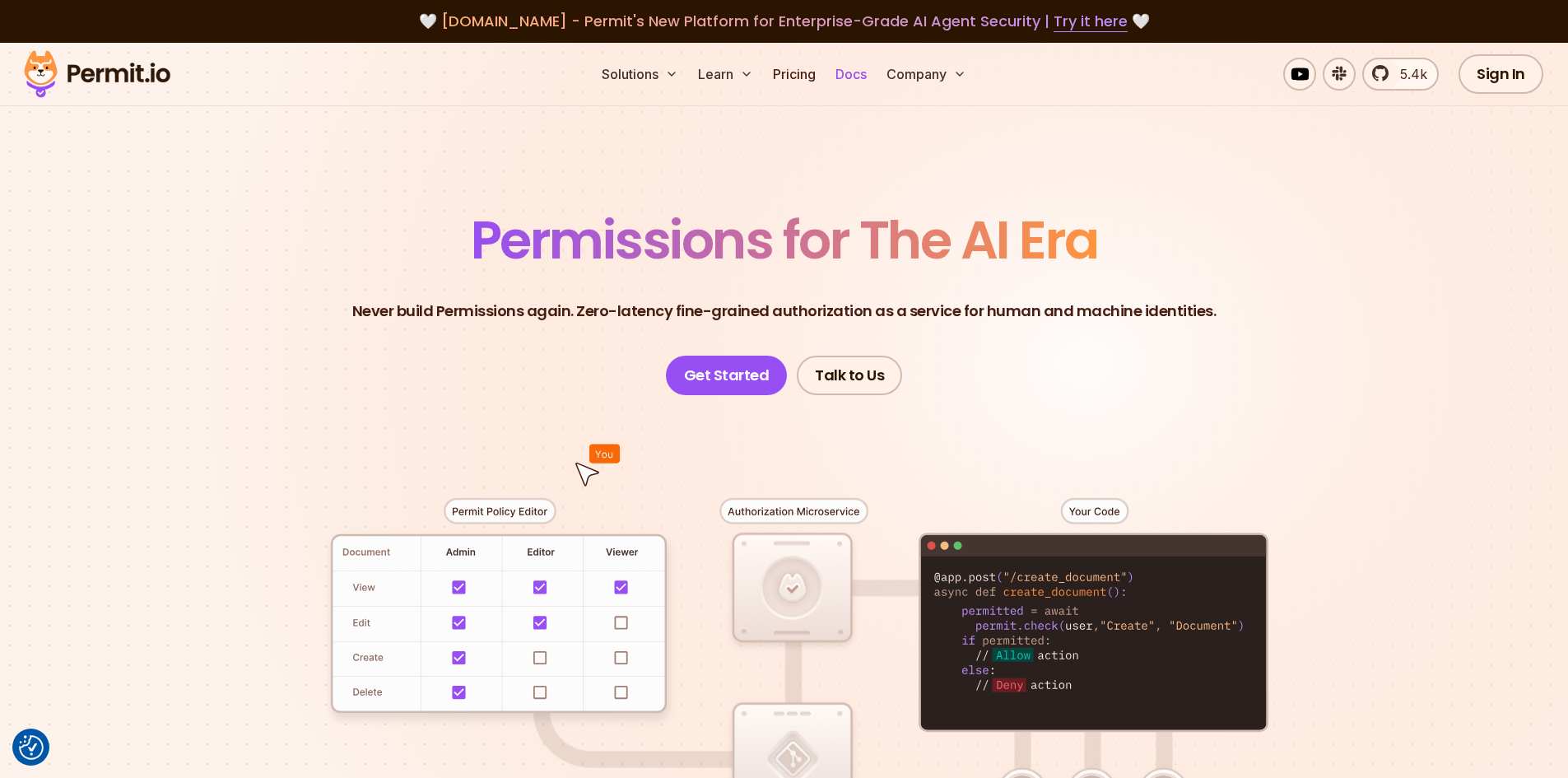
click at [854, 73] on link "Docs" at bounding box center [850, 74] width 44 height 33
